Goal: Navigation & Orientation: Find specific page/section

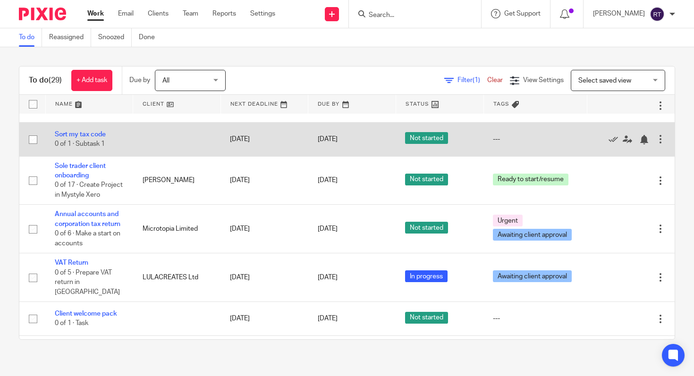
scroll to position [229, 0]
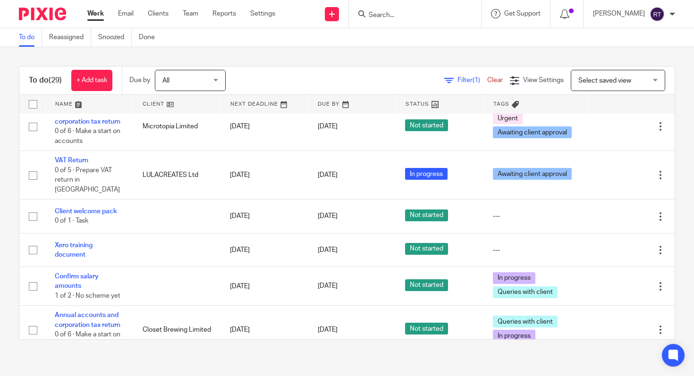
click at [194, 7] on div "Work Email Clients Team Reports Settings Work Email Clients Team Reports Settin…" at bounding box center [184, 14] width 212 height 28
click at [192, 13] on link "Team" at bounding box center [191, 13] width 16 height 9
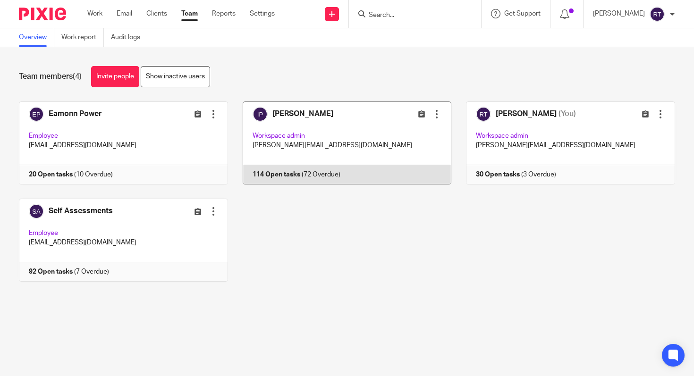
click at [287, 118] on link at bounding box center [340, 143] width 224 height 83
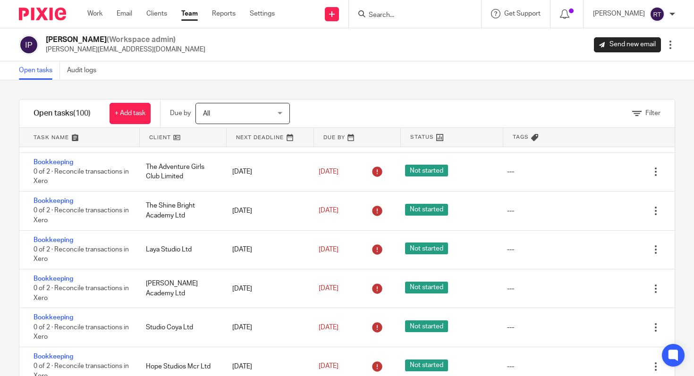
scroll to position [376, 0]
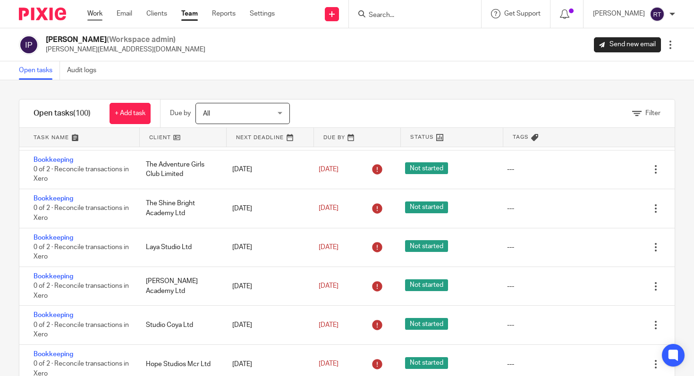
click at [88, 13] on link "Work" at bounding box center [94, 13] width 15 height 9
